Goal: Task Accomplishment & Management: Complete application form

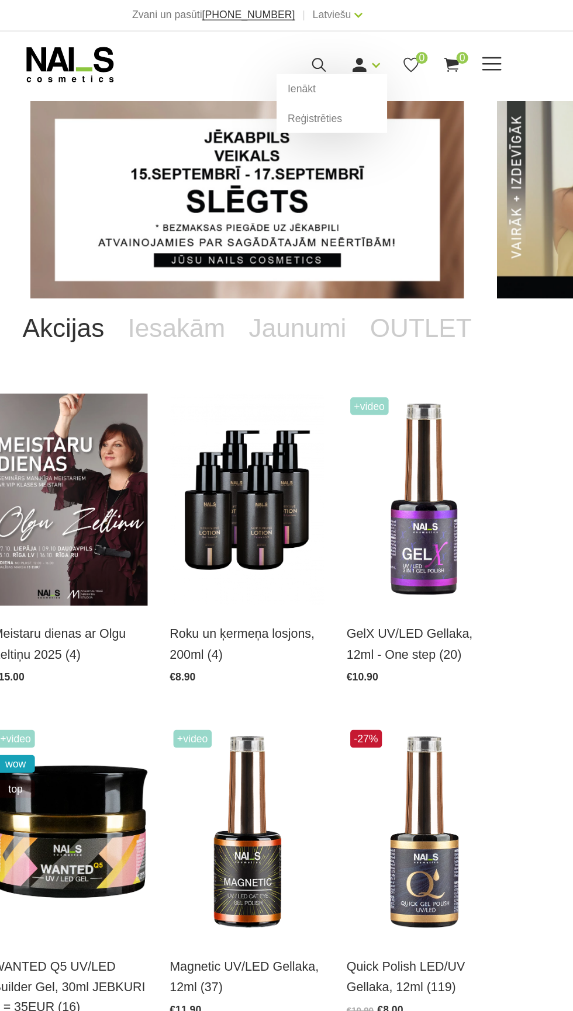
click at [383, 51] on link at bounding box center [375, 53] width 15 height 15
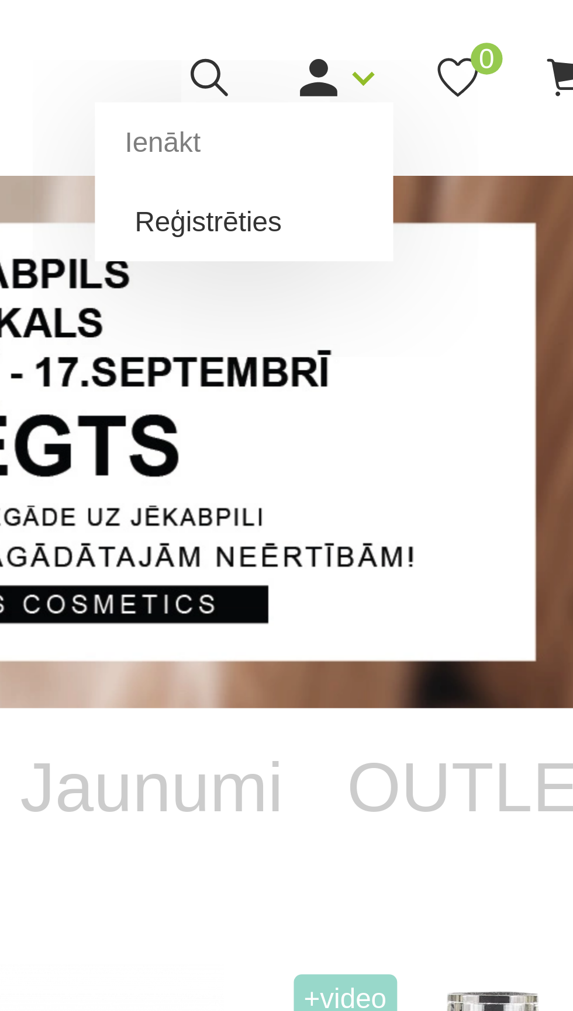
click at [355, 91] on link "Reģistrēties" at bounding box center [354, 95] width 88 height 23
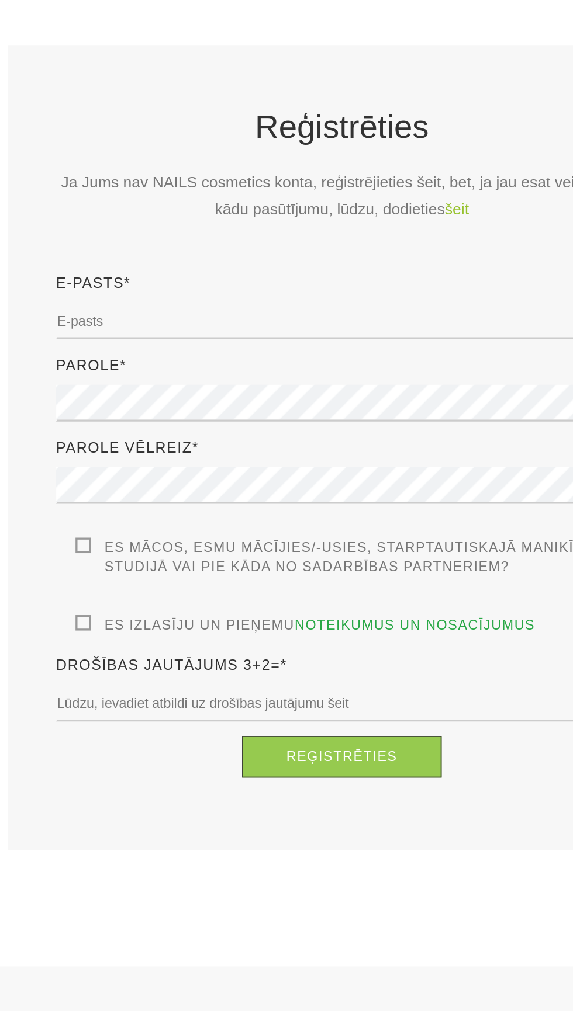
scroll to position [3, 0]
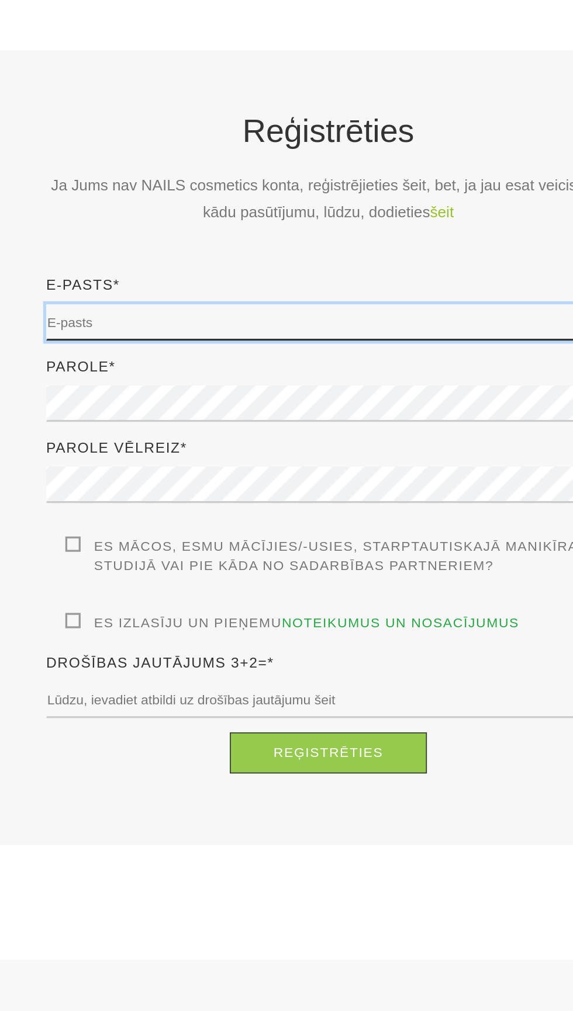
click at [338, 453] on input "email" at bounding box center [286, 457] width 345 height 22
type input "[EMAIL_ADDRESS][DOMAIN_NAME]"
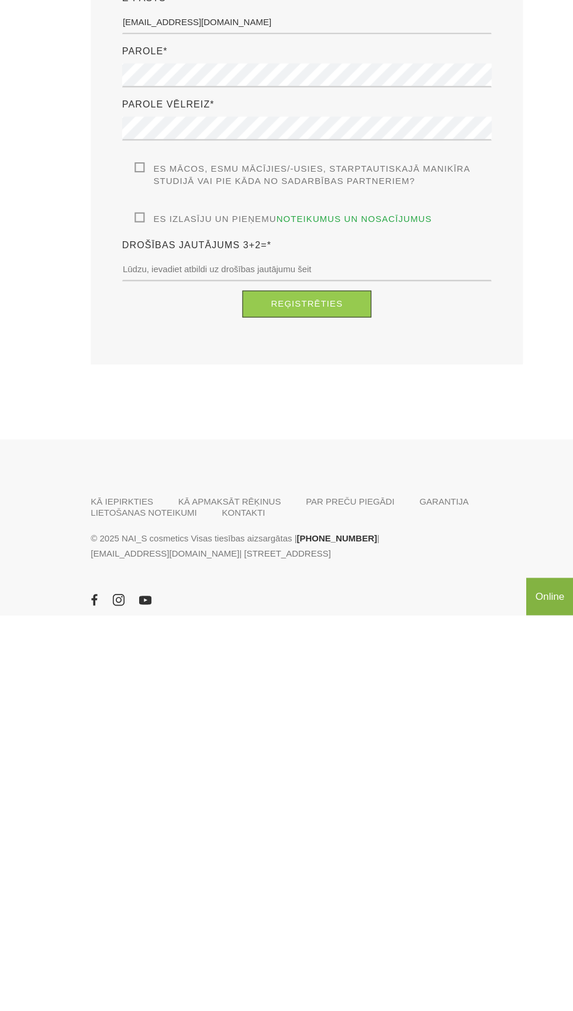
click at [144, 640] on label "Es izlasīju un pieņemu noteikumus un nosacījumus" at bounding box center [265, 641] width 278 height 12
click at [0, 0] on input "Es izlasīju un pieņemu noteikumus un nosacījumus" at bounding box center [0, 0] width 0 height 0
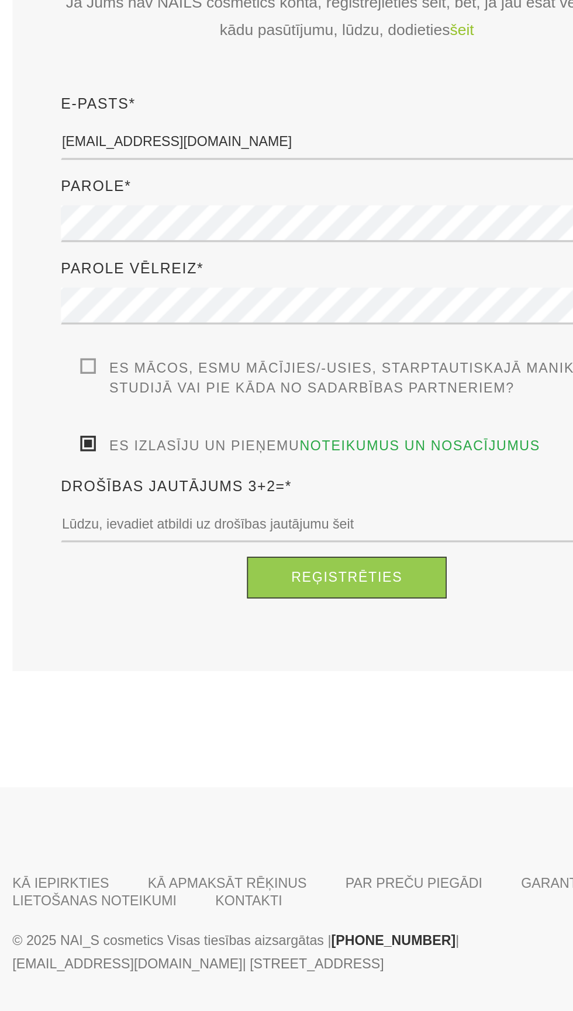
scroll to position [4, 0]
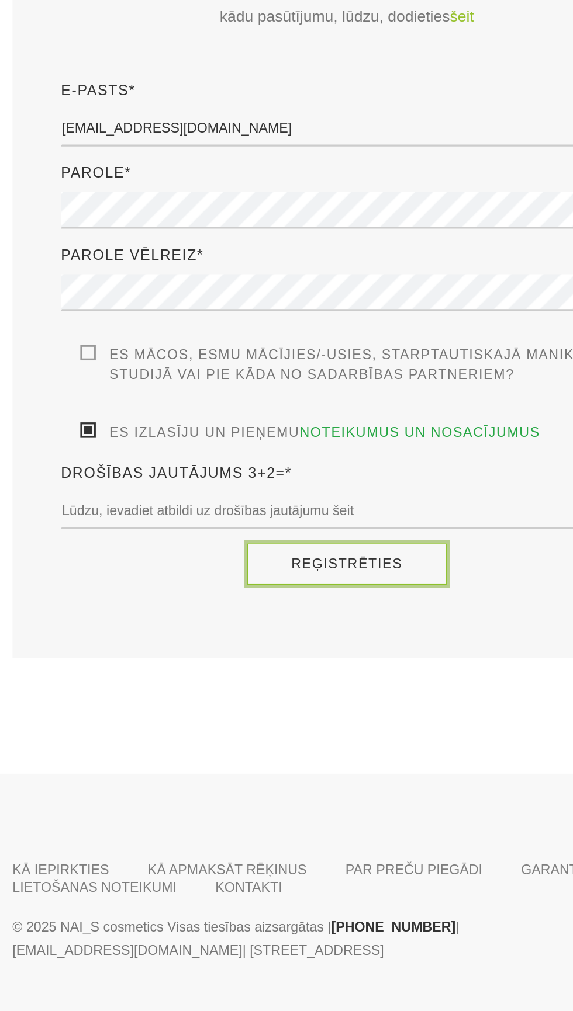
click at [317, 717] on button "Reģistrēties" at bounding box center [286, 720] width 121 height 25
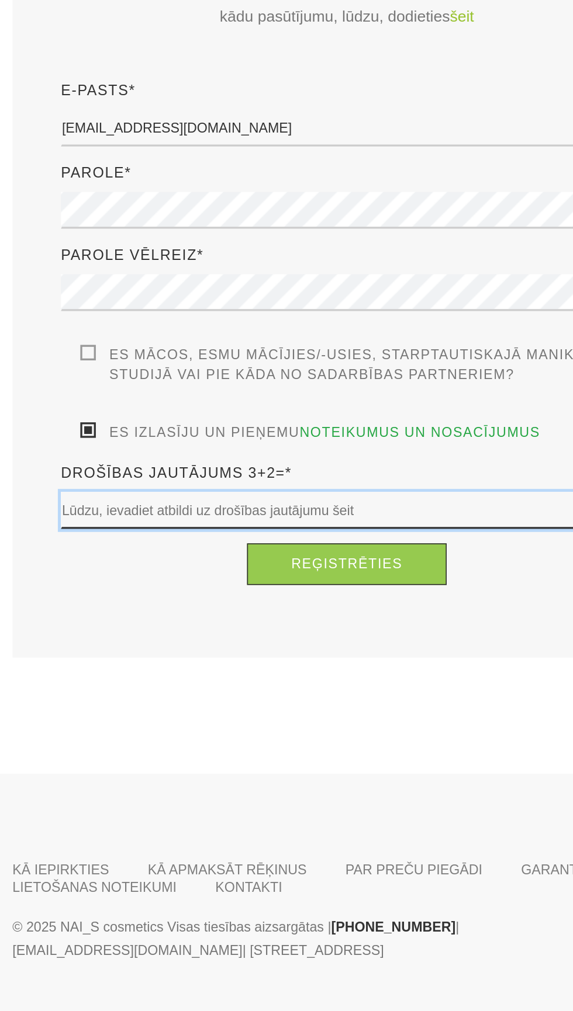
click at [257, 685] on input "text" at bounding box center [286, 688] width 345 height 22
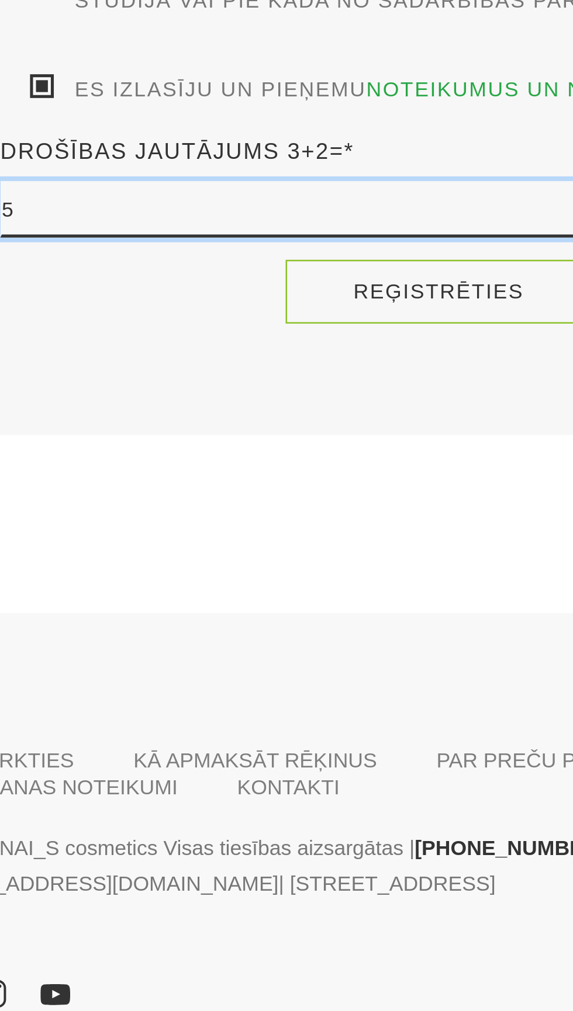
type input "5"
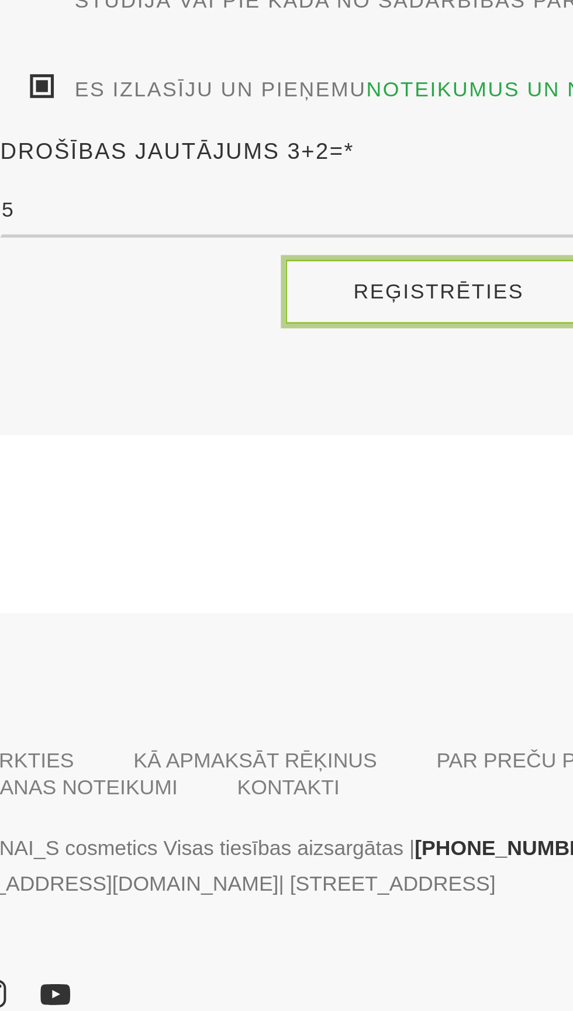
click at [304, 712] on button "Reģistrēties" at bounding box center [286, 720] width 121 height 25
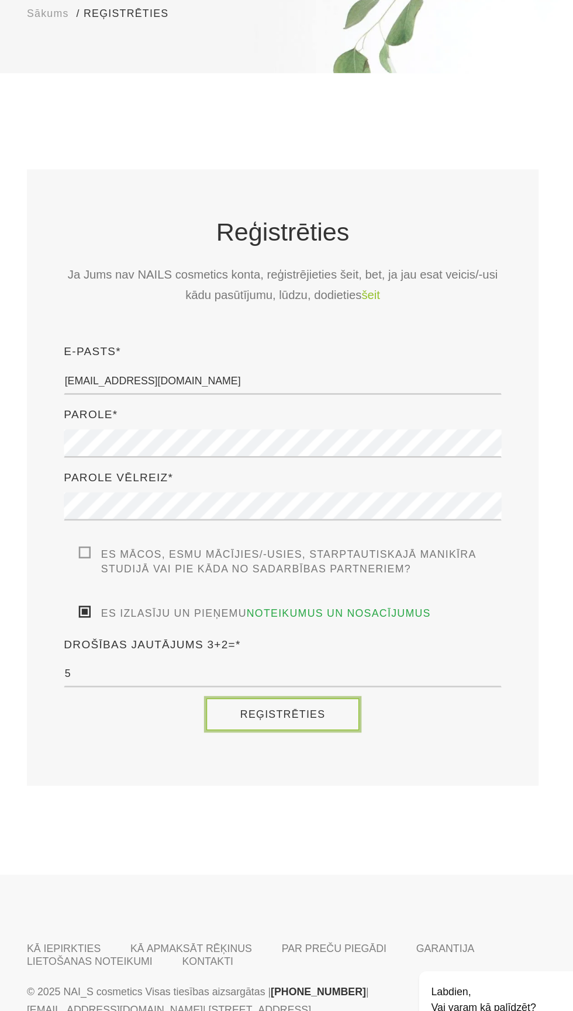
scroll to position [14, 0]
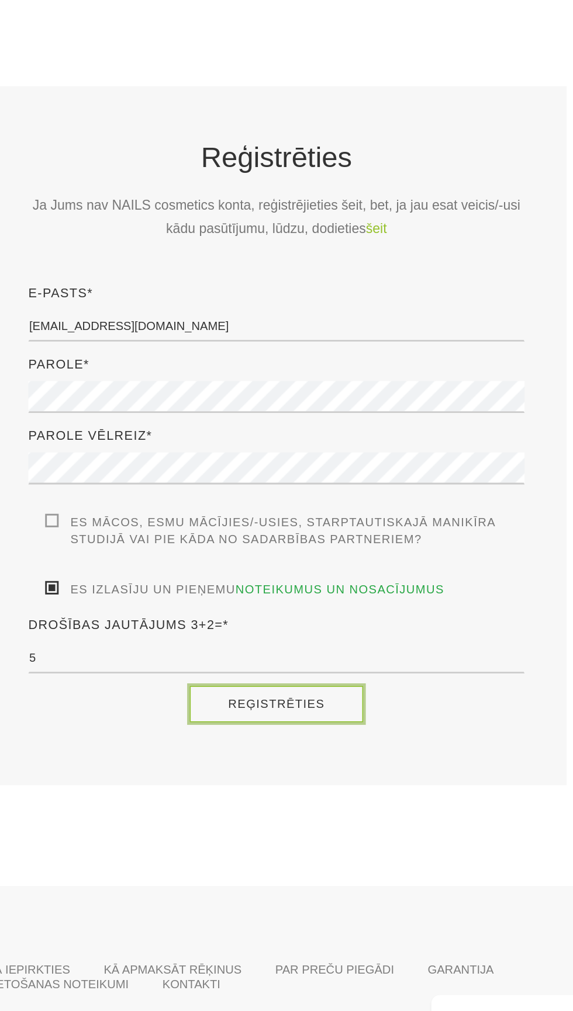
click at [311, 697] on button "Reģistrēties" at bounding box center [286, 709] width 121 height 25
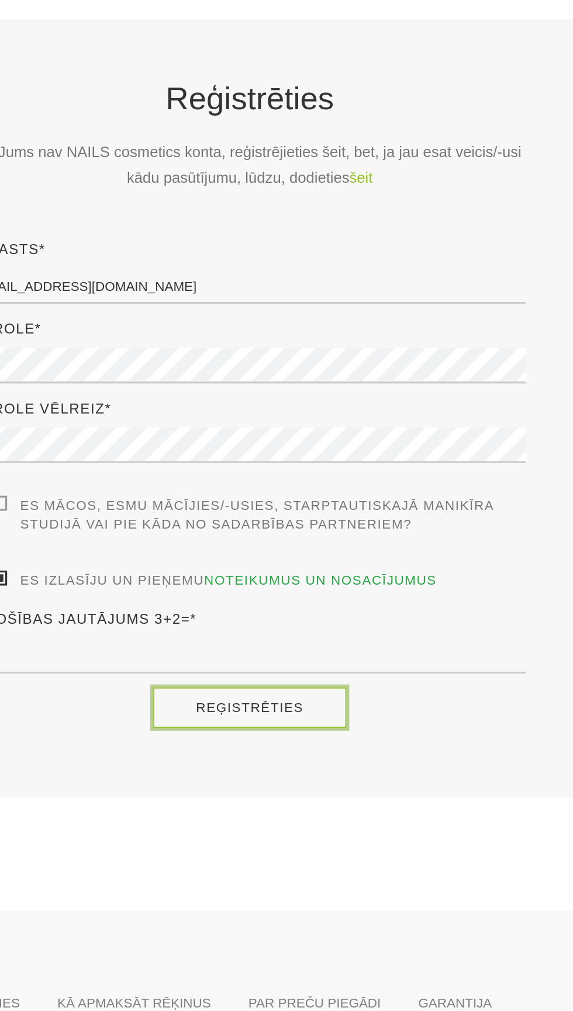
scroll to position [0, 0]
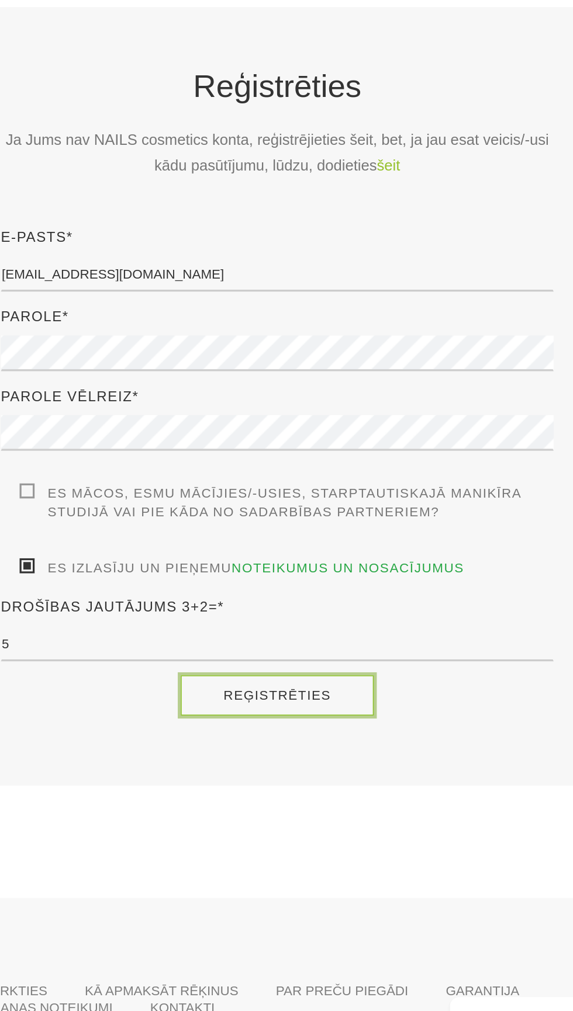
click at [320, 719] on button "Reģistrēties" at bounding box center [286, 723] width 121 height 25
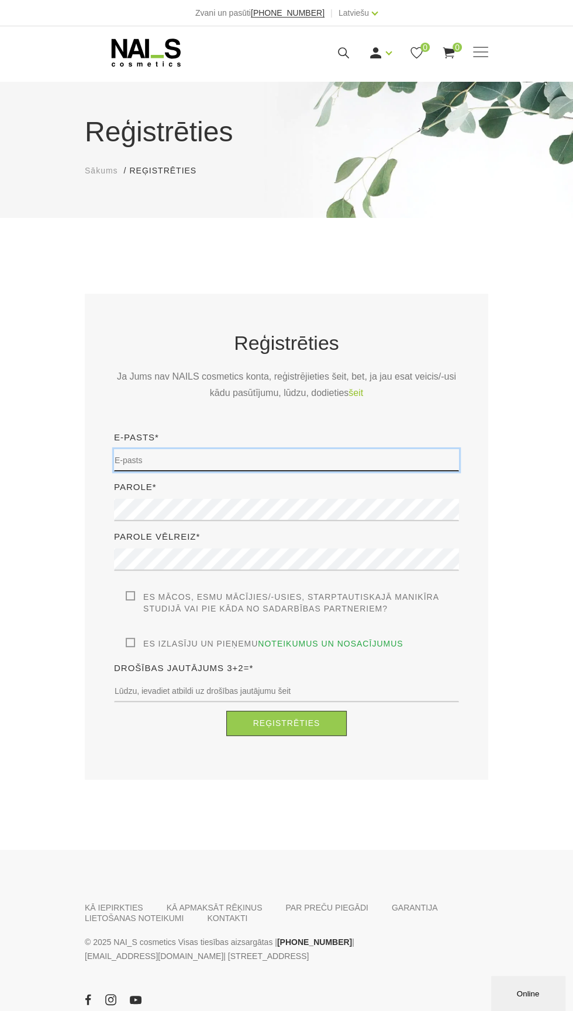
click at [301, 459] on input "email" at bounding box center [286, 460] width 345 height 22
click at [311, 456] on input "email" at bounding box center [286, 460] width 345 height 22
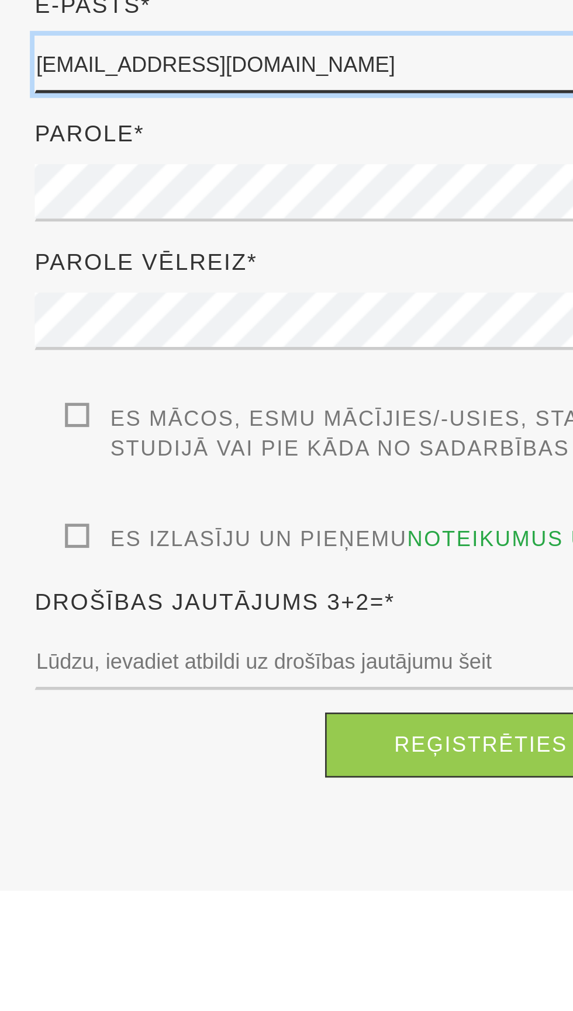
type input "[EMAIL_ADDRESS][DOMAIN_NAME]"
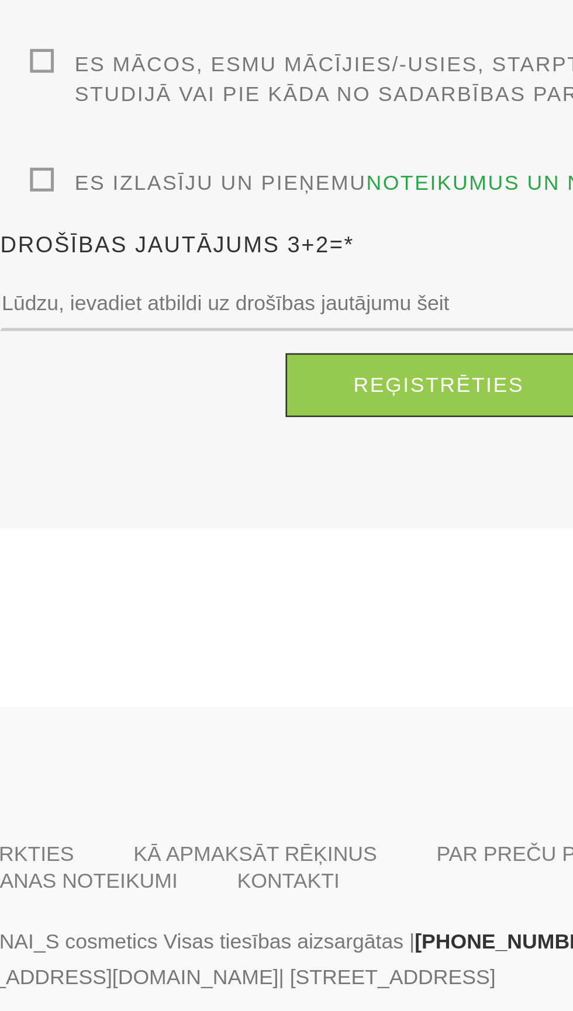
click at [130, 642] on label "Es izlasīju un pieņemu noteikumus un nosacījumus" at bounding box center [265, 644] width 278 height 12
click at [0, 0] on input "Es izlasīju un pieņemu noteikumus un nosacījumus" at bounding box center [0, 0] width 0 height 0
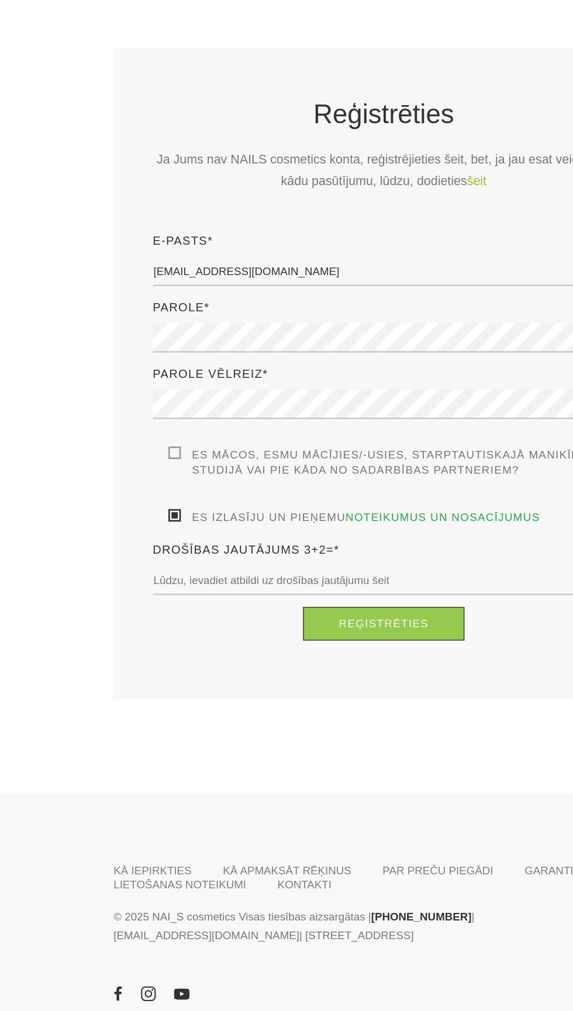
scroll to position [1, 0]
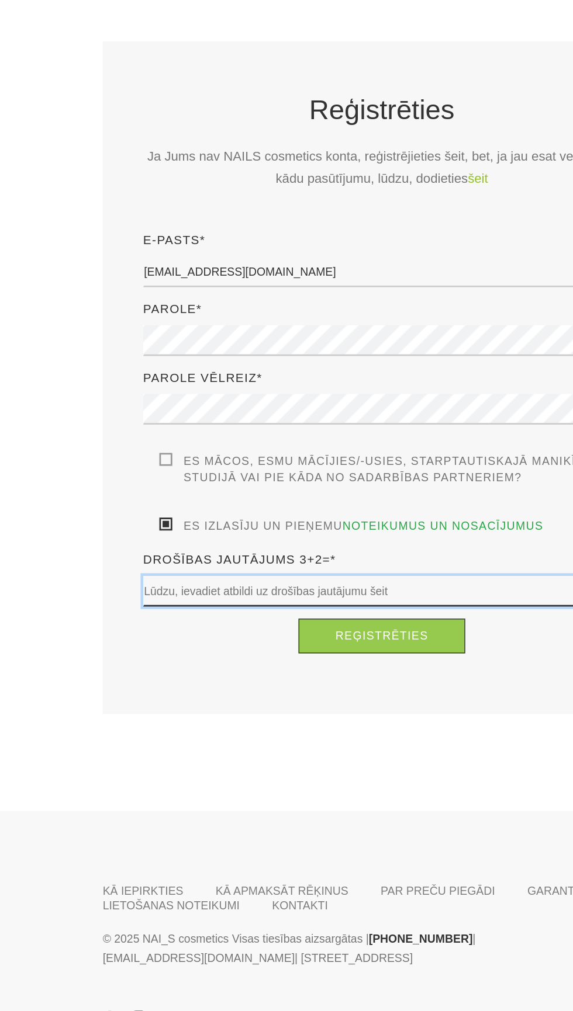
click at [247, 688] on input "text" at bounding box center [286, 690] width 345 height 22
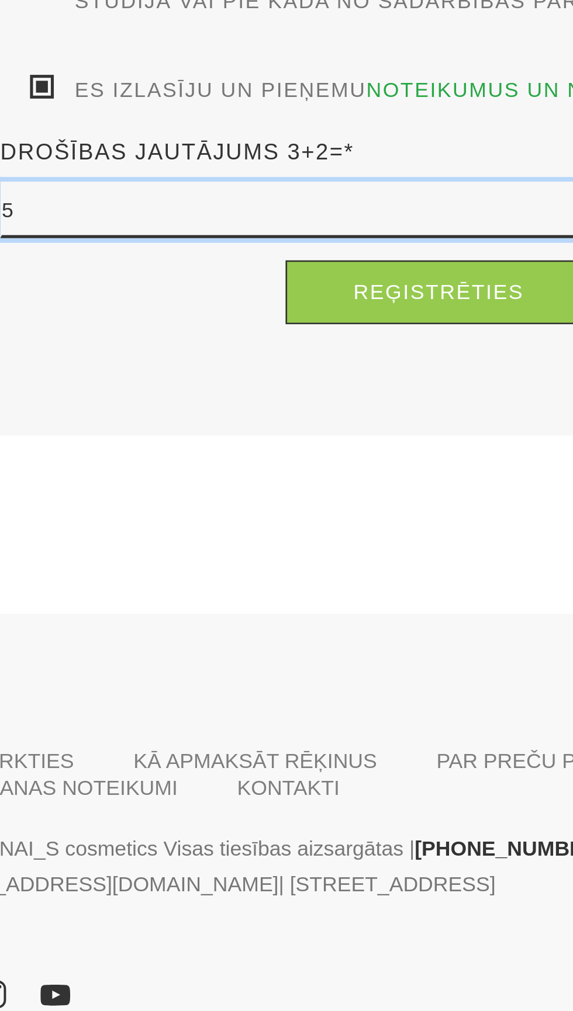
type input "5"
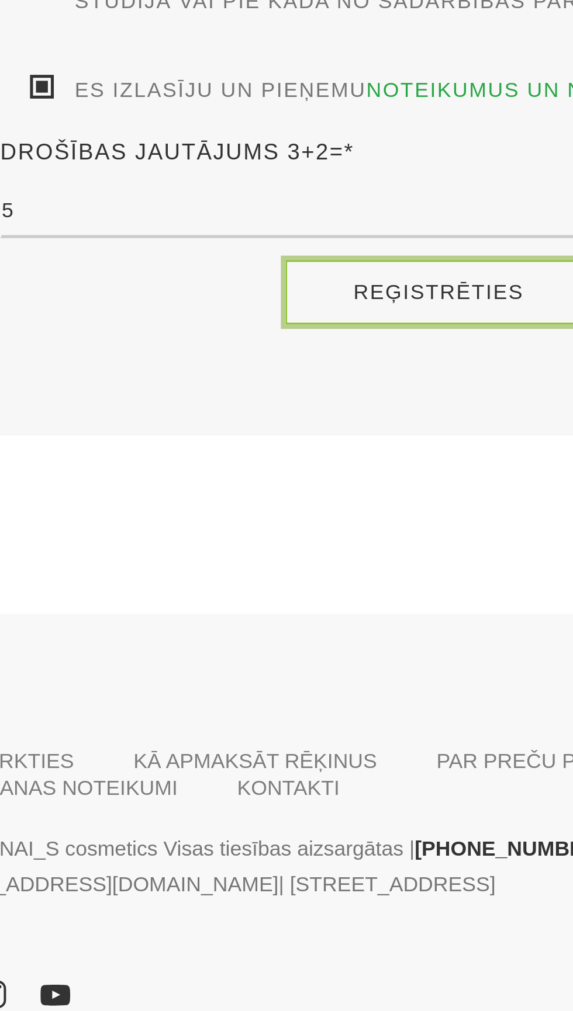
click at [296, 715] on button "Reģistrēties" at bounding box center [286, 722] width 121 height 25
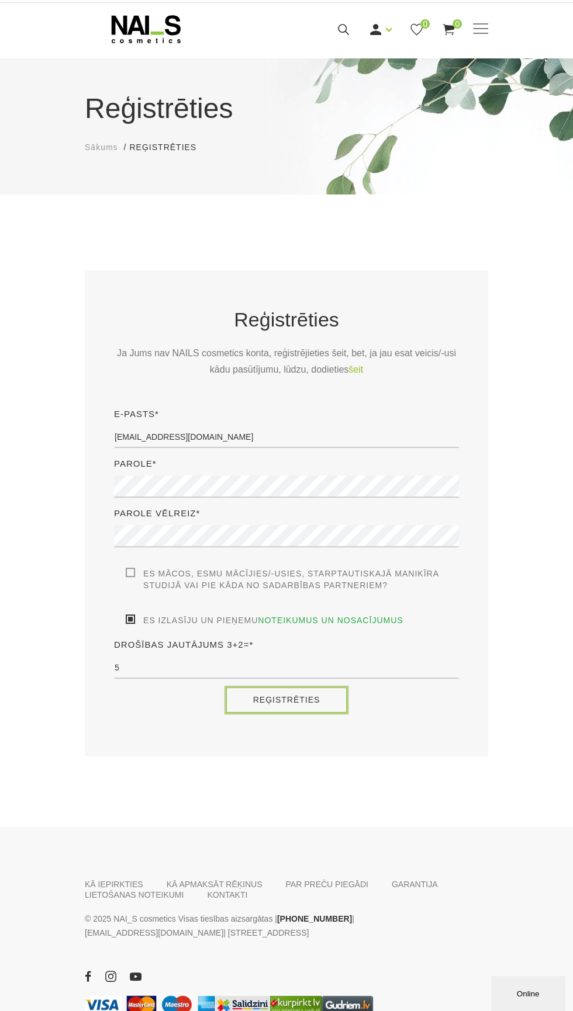
scroll to position [30, 0]
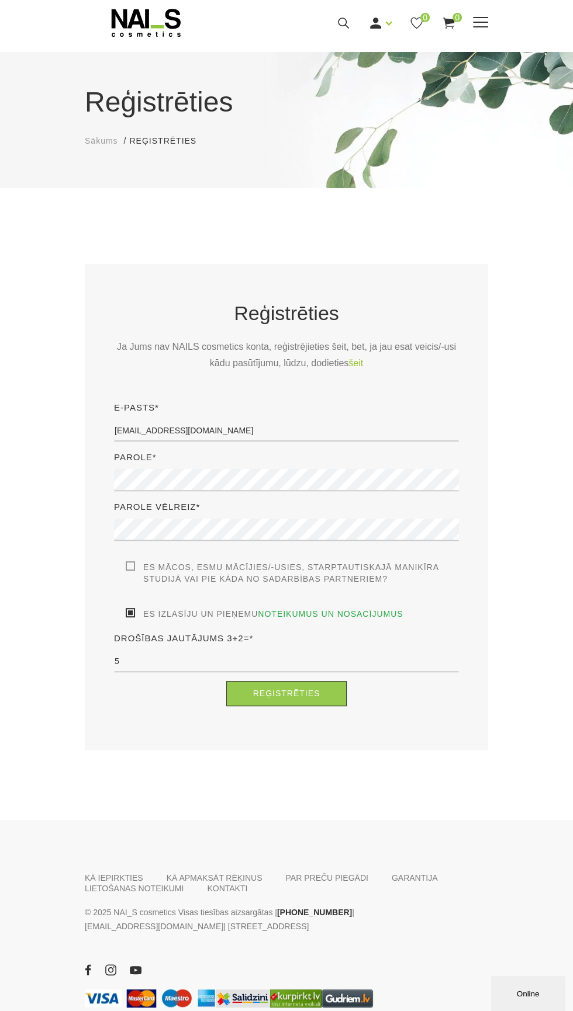
click at [141, 26] on use at bounding box center [146, 23] width 69 height 28
